Goal: Transaction & Acquisition: Purchase product/service

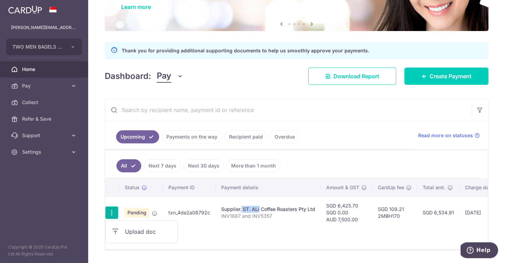
click at [47, 74] on link "Home" at bounding box center [44, 69] width 88 height 17
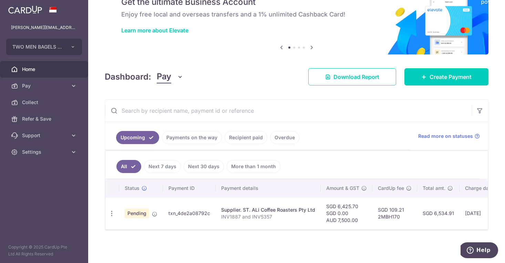
scroll to position [36, 0]
click at [113, 211] on icon "button" at bounding box center [111, 213] width 7 height 7
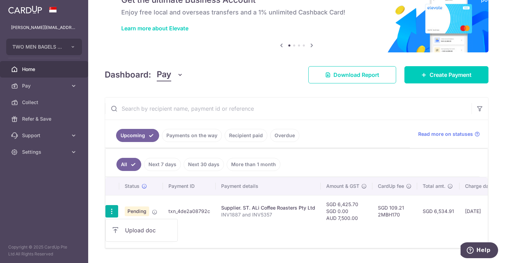
click at [327, 163] on ul "All Next 7 days Next 30 days More than 1 month" at bounding box center [292, 163] width 374 height 28
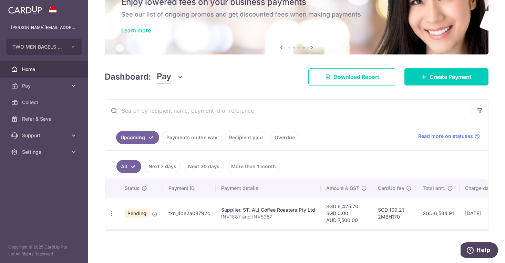
scroll to position [0, 0]
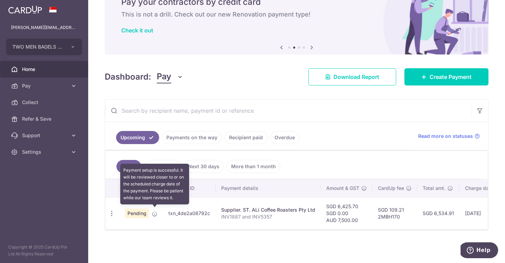
click at [155, 211] on icon at bounding box center [155, 214] width 6 height 6
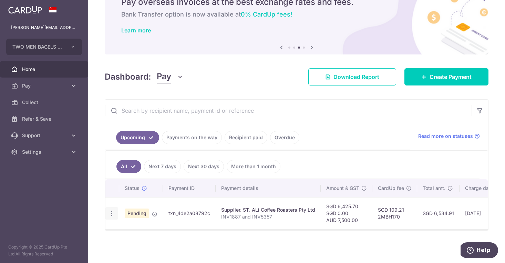
click at [112, 211] on icon "button" at bounding box center [111, 213] width 7 height 7
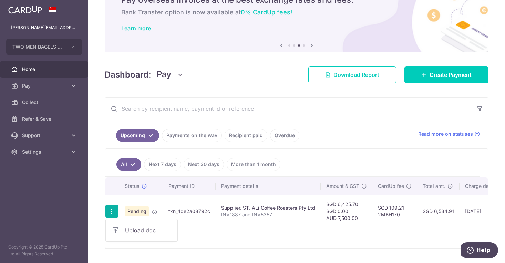
click at [112, 211] on icon "button" at bounding box center [111, 211] width 7 height 7
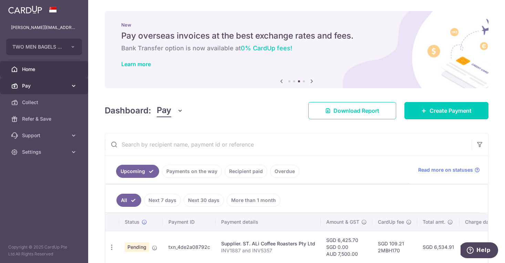
click at [65, 84] on span "Pay" at bounding box center [44, 85] width 45 height 7
click at [71, 85] on icon at bounding box center [73, 85] width 7 height 7
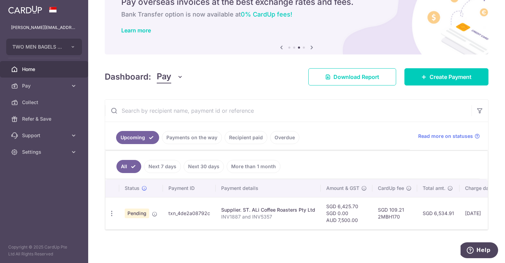
scroll to position [36, 0]
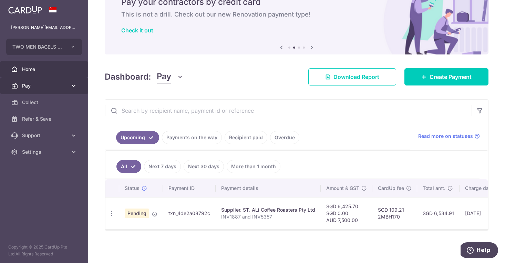
click at [65, 90] on link "Pay" at bounding box center [44, 85] width 88 height 17
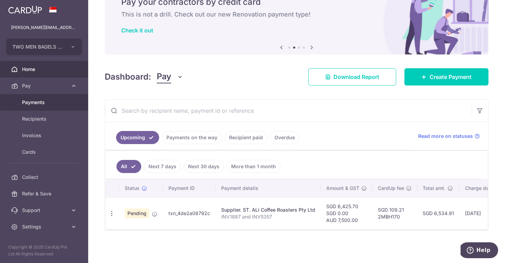
click at [53, 104] on span "Payments" at bounding box center [44, 102] width 45 height 7
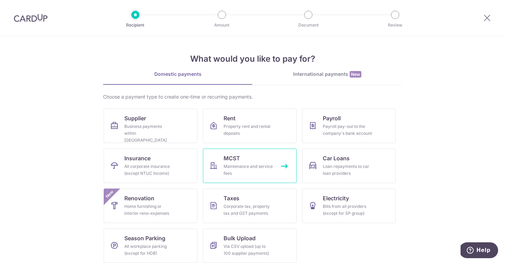
click at [226, 166] on div "Maintenance and service fees" at bounding box center [248, 170] width 50 height 14
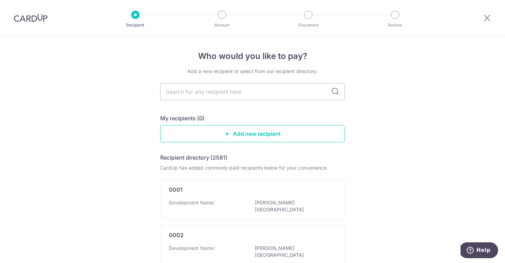
scroll to position [2, 0]
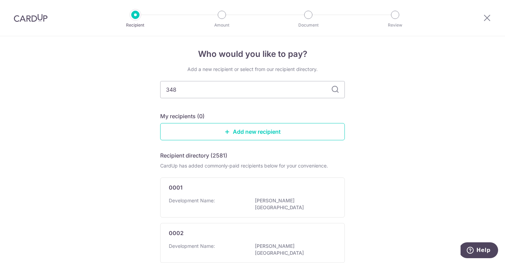
type input "3482"
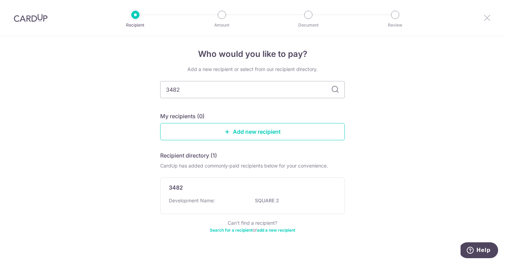
click at [483, 21] on icon at bounding box center [487, 17] width 8 height 9
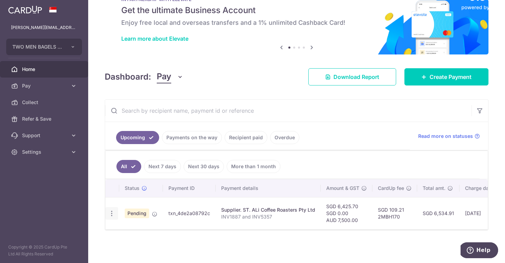
click at [111, 213] on icon "button" at bounding box center [111, 213] width 7 height 7
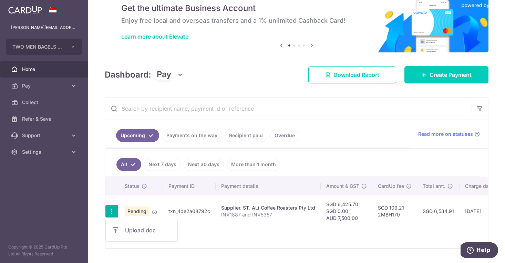
click at [112, 212] on icon "button" at bounding box center [111, 211] width 7 height 7
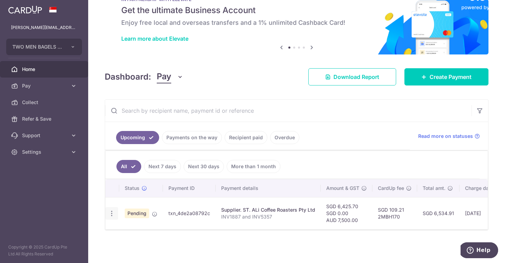
click at [111, 213] on icon "button" at bounding box center [111, 213] width 7 height 7
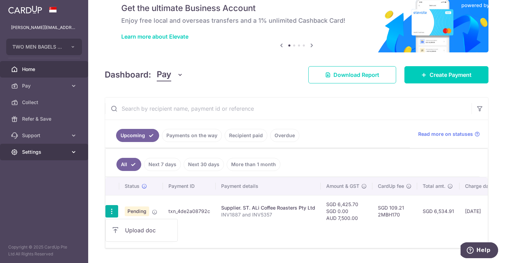
click at [70, 153] on icon at bounding box center [73, 151] width 7 height 7
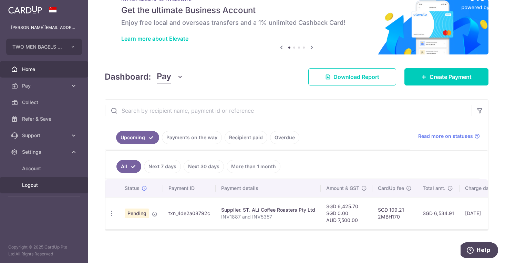
click at [48, 188] on link "Logout" at bounding box center [44, 185] width 88 height 17
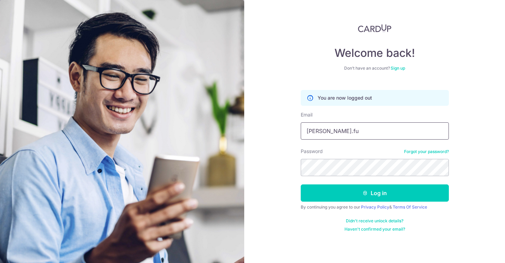
type input "[PERSON_NAME][EMAIL_ADDRESS][DOMAIN_NAME]"
click at [374, 193] on button "Log in" at bounding box center [375, 192] width 148 height 17
